Goal: Navigation & Orientation: Understand site structure

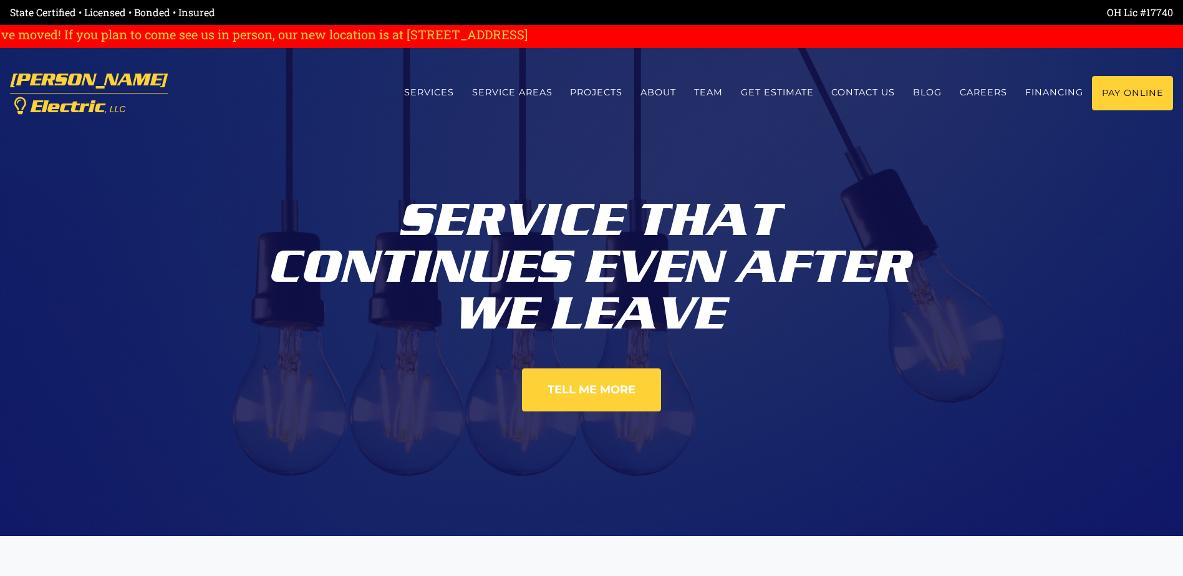
click at [512, 86] on link "Service Areas" at bounding box center [512, 92] width 99 height 33
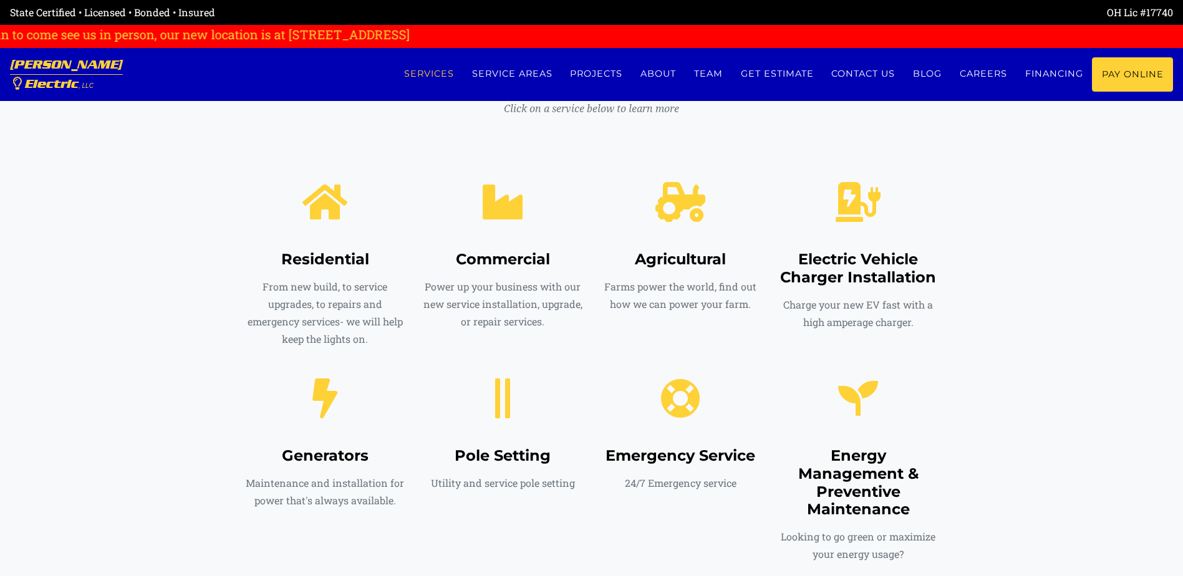
scroll to position [546, 0]
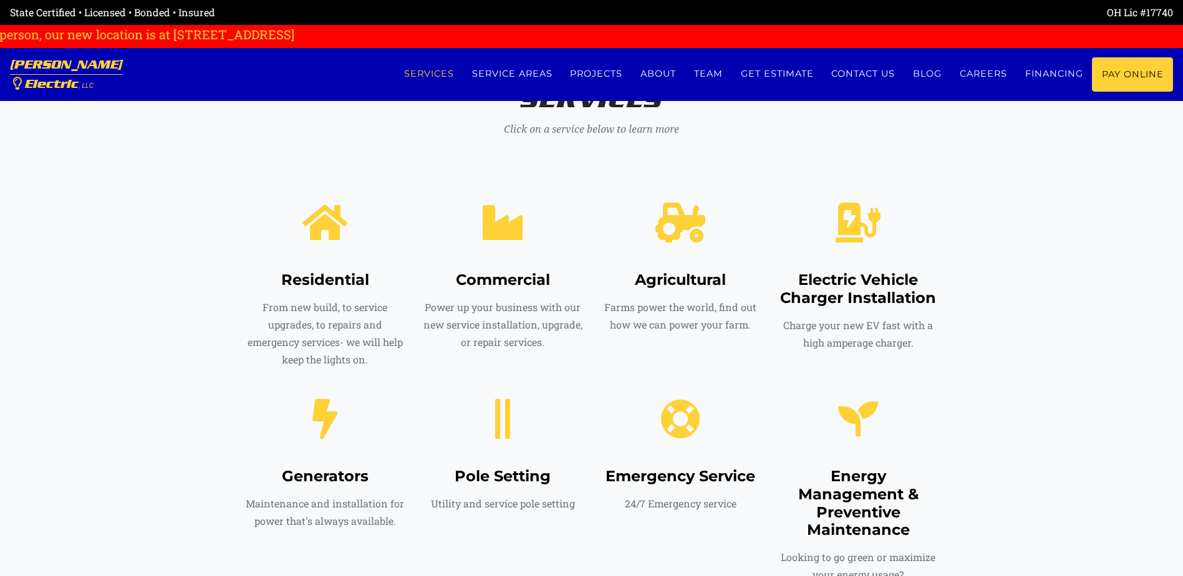
click at [593, 74] on link "Projects" at bounding box center [596, 73] width 70 height 33
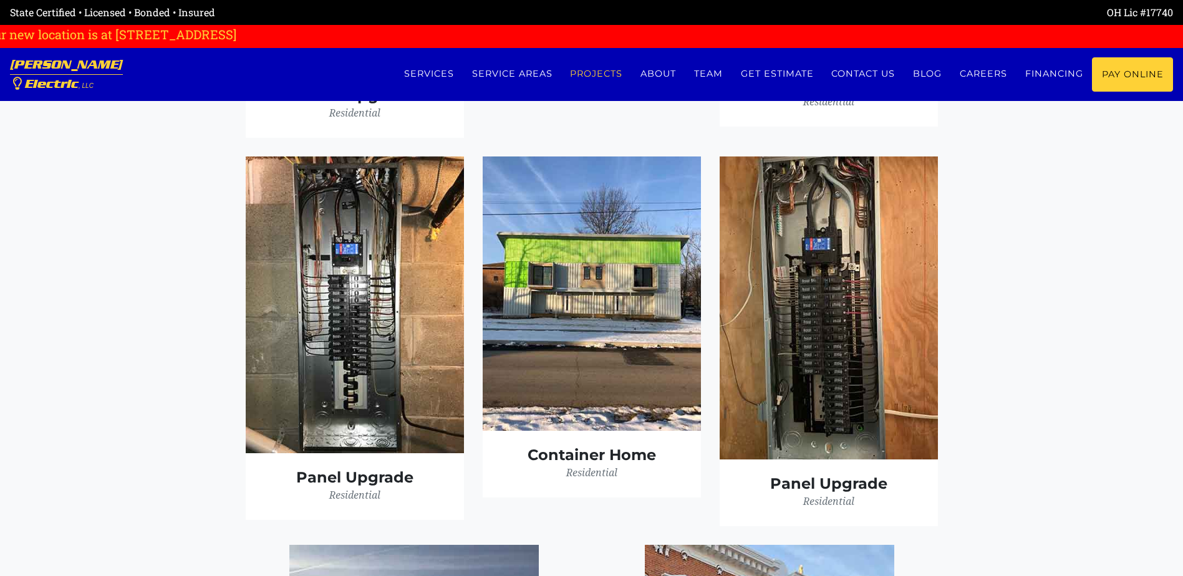
scroll to position [3398, 0]
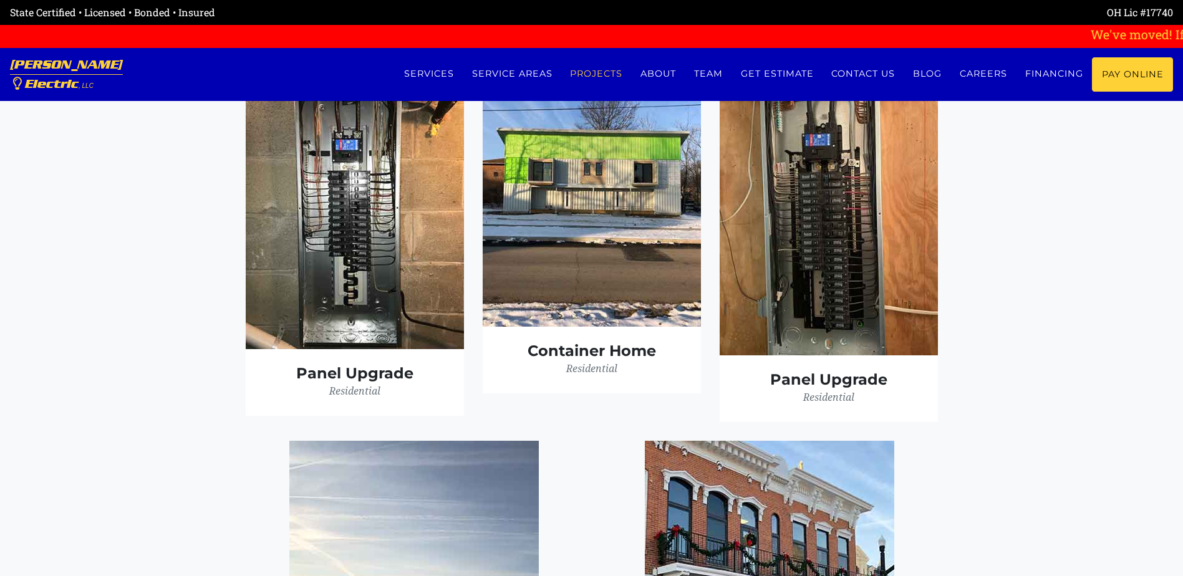
click at [775, 70] on link "Get estimate" at bounding box center [777, 73] width 91 height 33
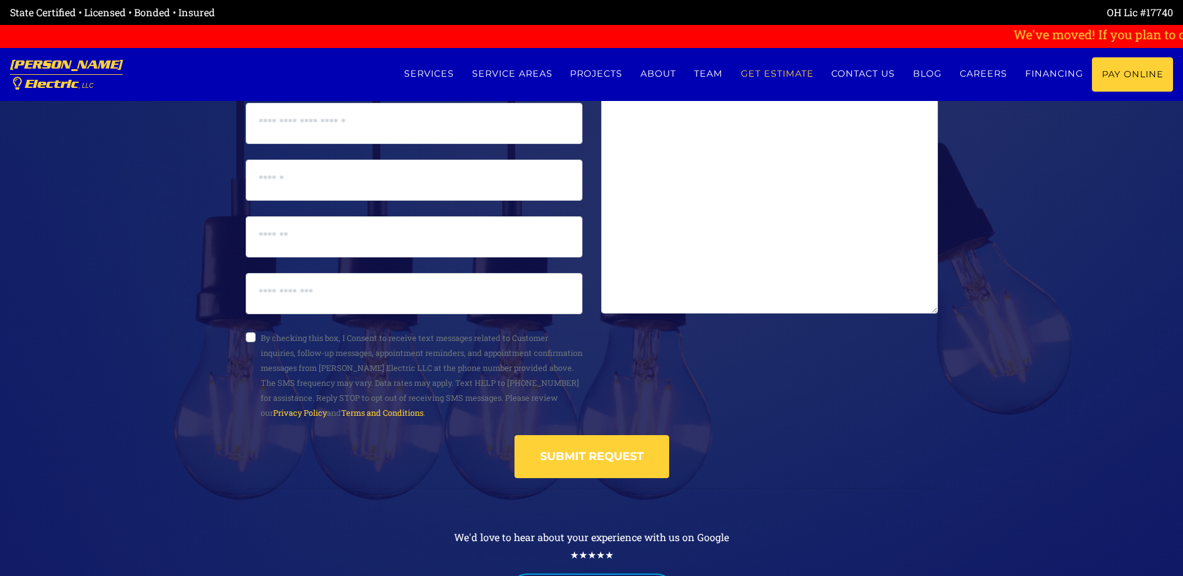
scroll to position [6732, 0]
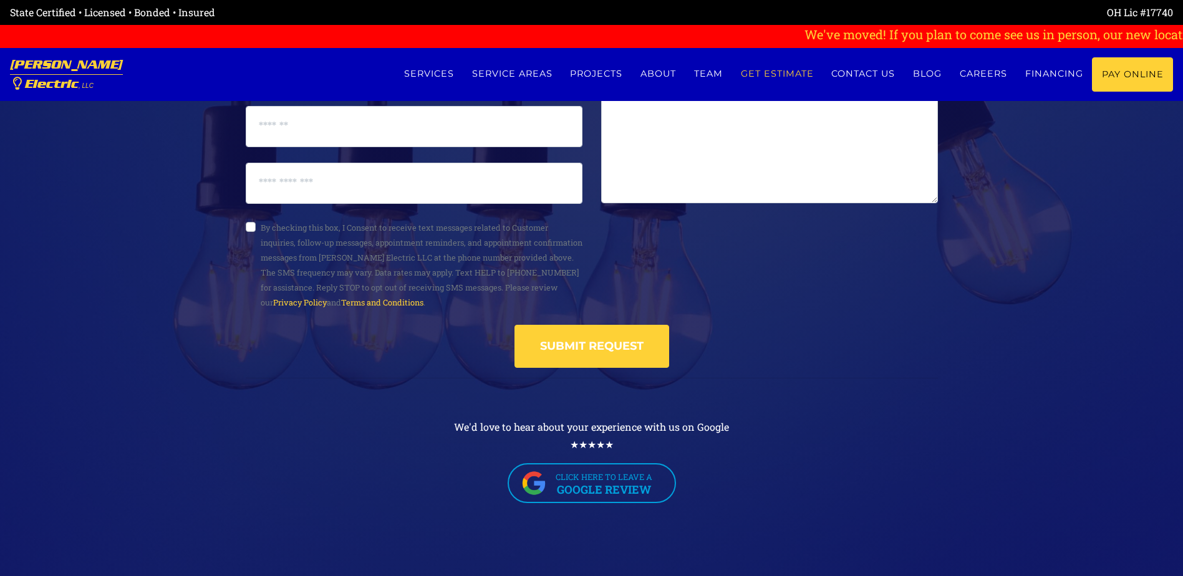
click at [1060, 74] on link "Financing" at bounding box center [1054, 73] width 76 height 33
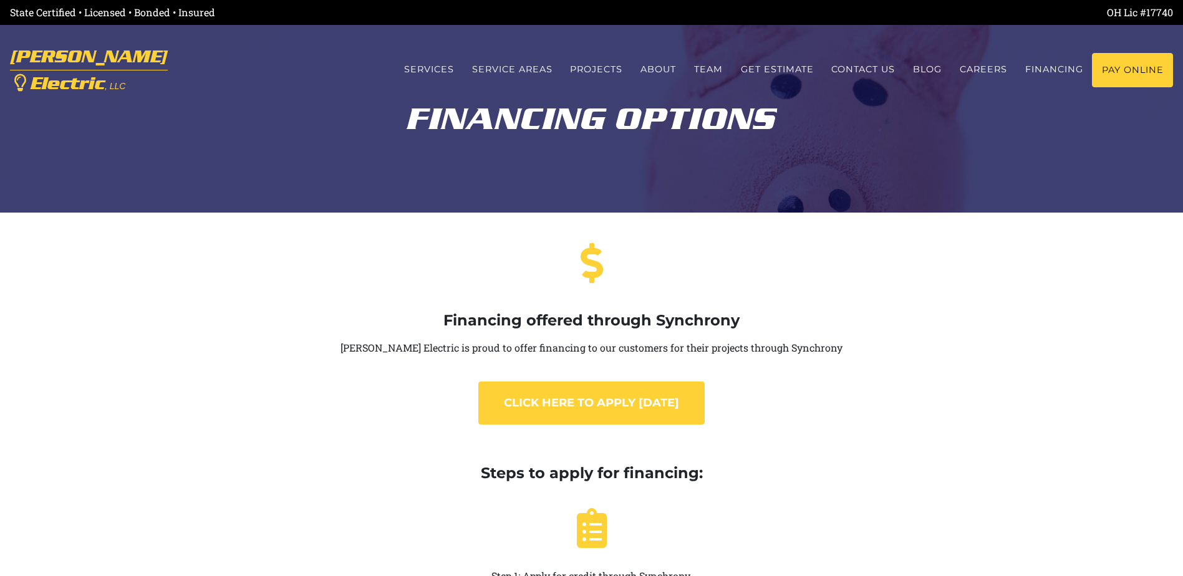
click at [405, 66] on link "Services" at bounding box center [429, 69] width 68 height 33
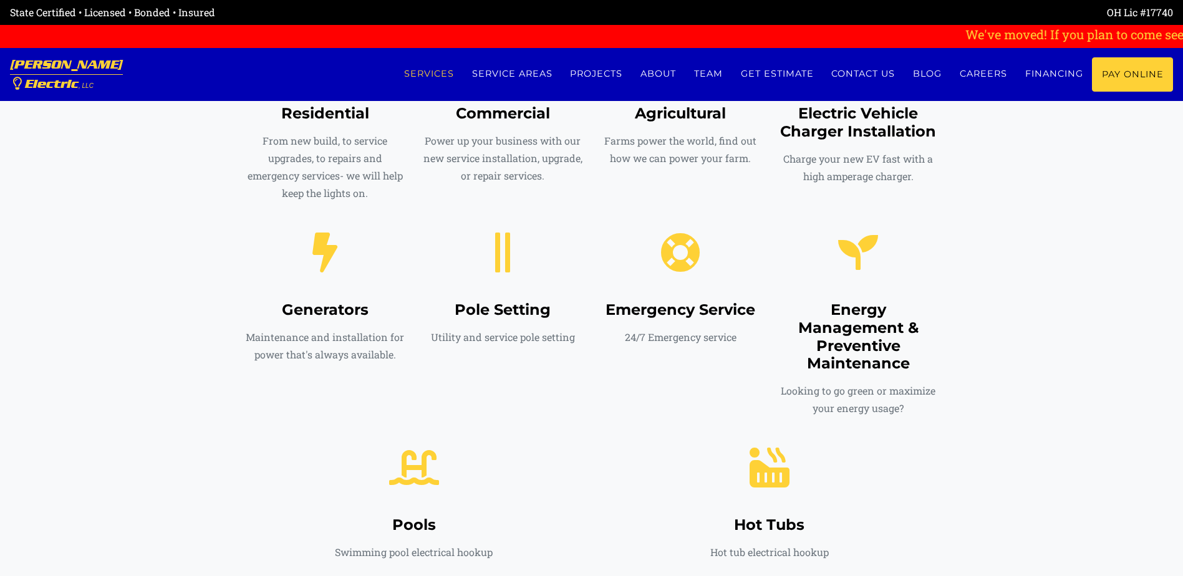
scroll to position [744, 0]
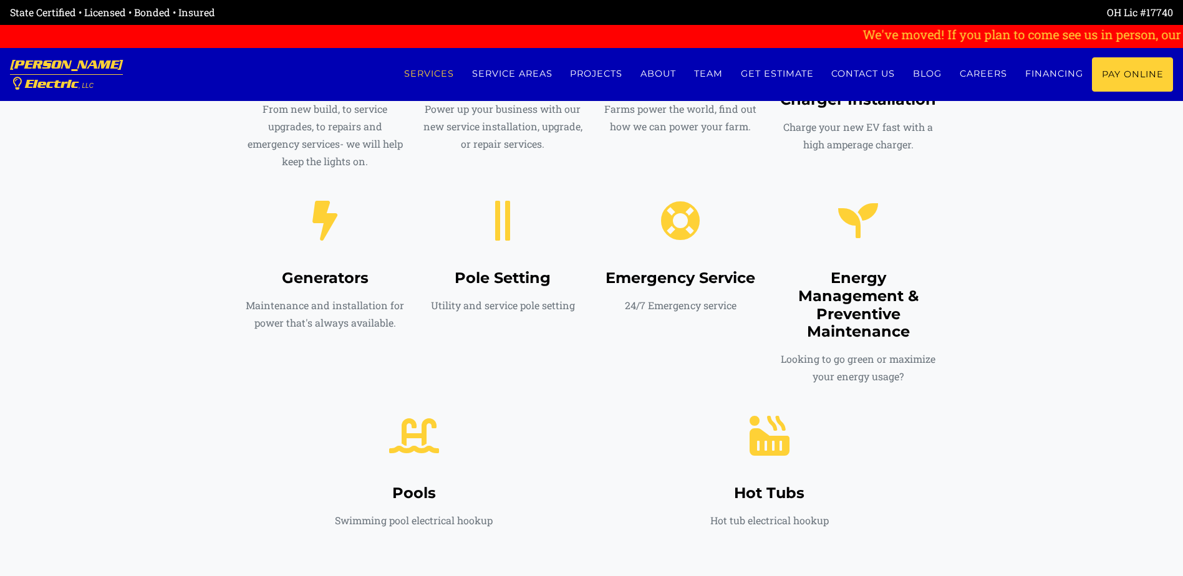
click at [502, 74] on link "Service Areas" at bounding box center [512, 73] width 99 height 33
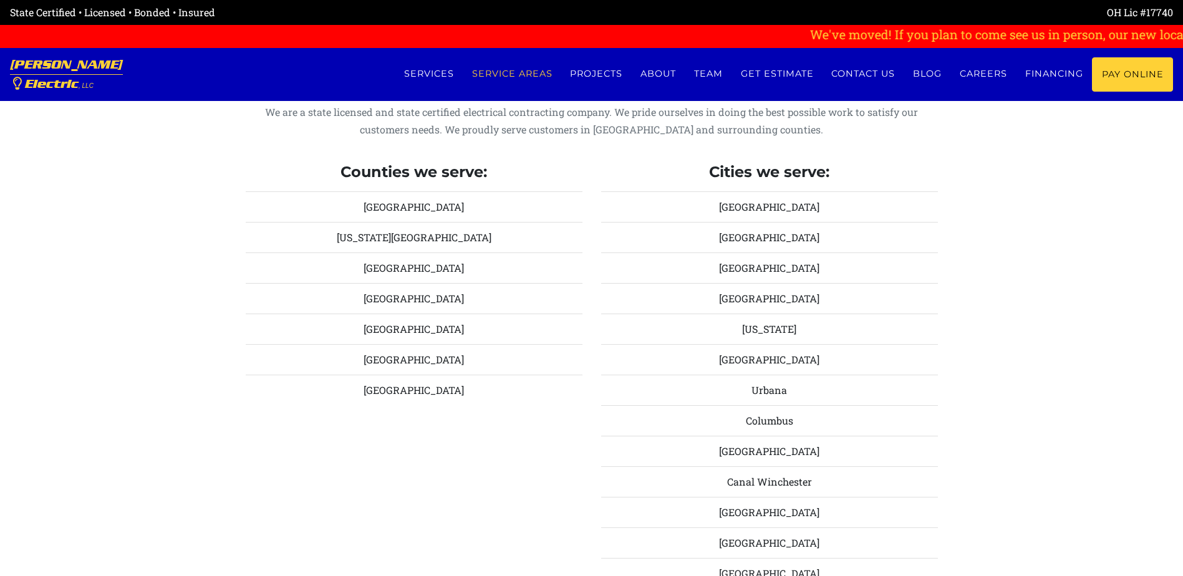
scroll to position [1377, 0]
